Goal: Book appointment/travel/reservation

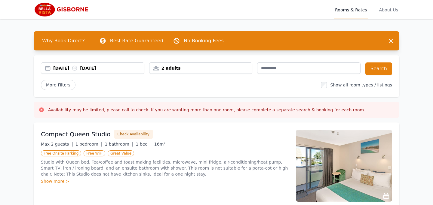
click at [41, 71] on div "[DATE] [DATE]" at bounding box center [92, 68] width 103 height 6
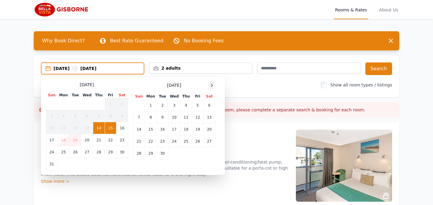
click at [209, 88] on icon at bounding box center [211, 85] width 5 height 5
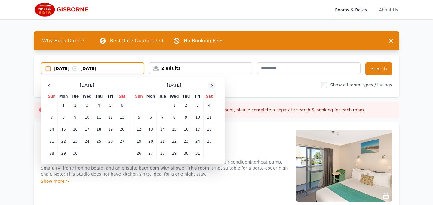
click at [209, 88] on icon at bounding box center [211, 85] width 5 height 5
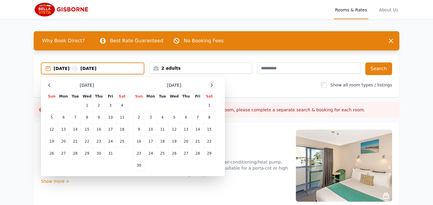
click at [209, 88] on icon at bounding box center [211, 85] width 5 height 5
click at [145, 160] on td "29" at bounding box center [151, 154] width 12 height 12
click at [209, 88] on icon at bounding box center [211, 85] width 5 height 5
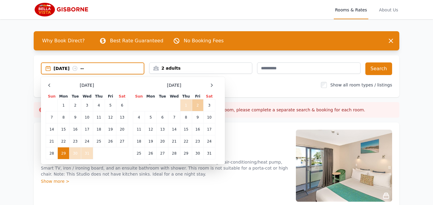
click at [192, 112] on td "2" at bounding box center [197, 105] width 11 height 12
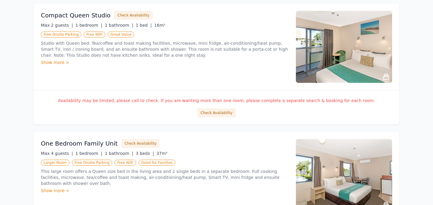
scroll to position [120, 0]
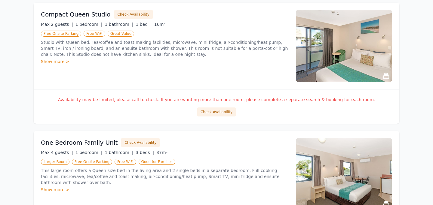
click at [44, 65] on div "Show more >" at bounding box center [165, 62] width 248 height 6
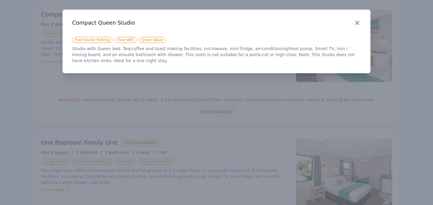
click at [354, 26] on icon "button" at bounding box center [357, 22] width 7 height 7
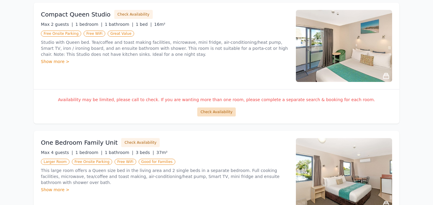
click at [234, 117] on button "Check Availability" at bounding box center [216, 112] width 38 height 9
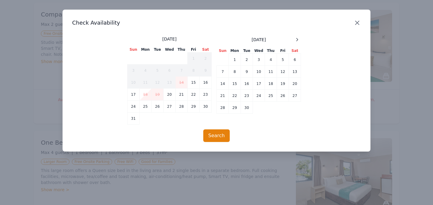
click at [354, 26] on icon "button" at bounding box center [357, 22] width 7 height 7
